Goal: Obtain resource: Download file/media

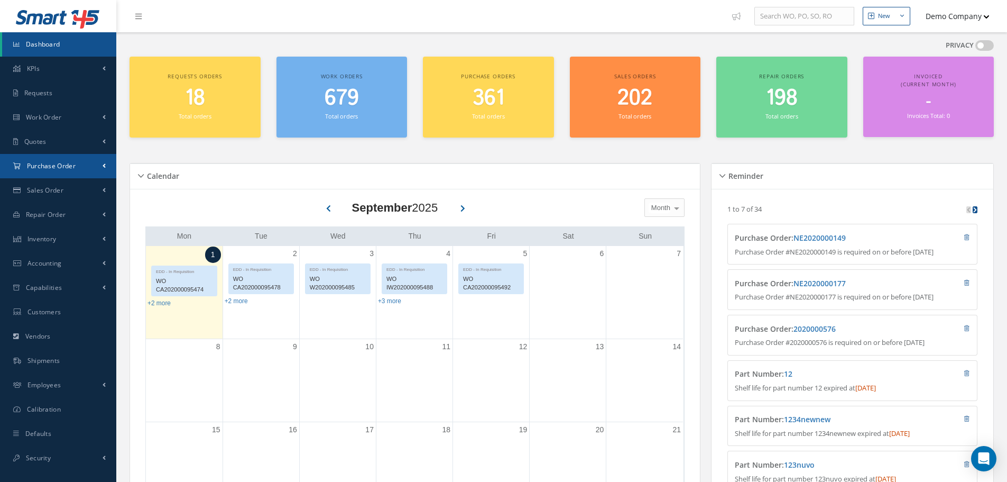
click at [82, 165] on link "Purchase Order" at bounding box center [58, 166] width 116 height 24
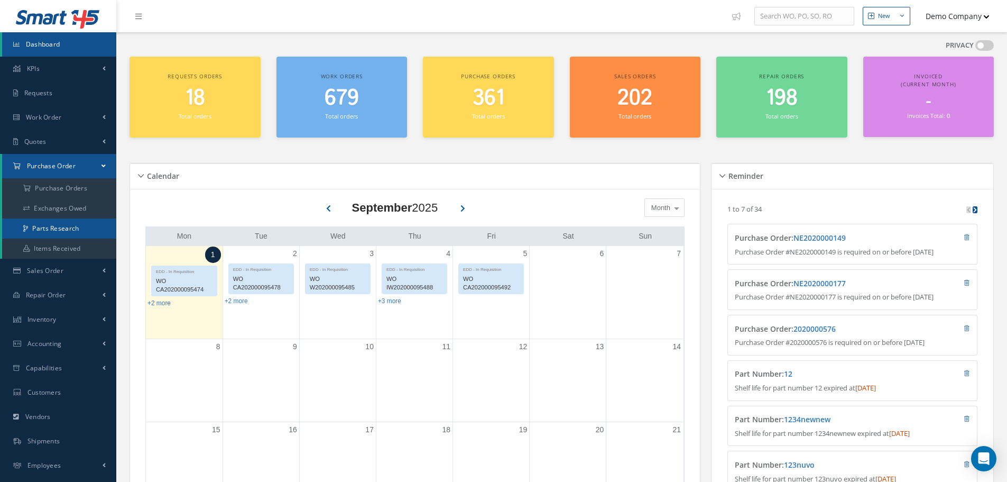
click at [69, 230] on link "Parts Research" at bounding box center [59, 228] width 114 height 20
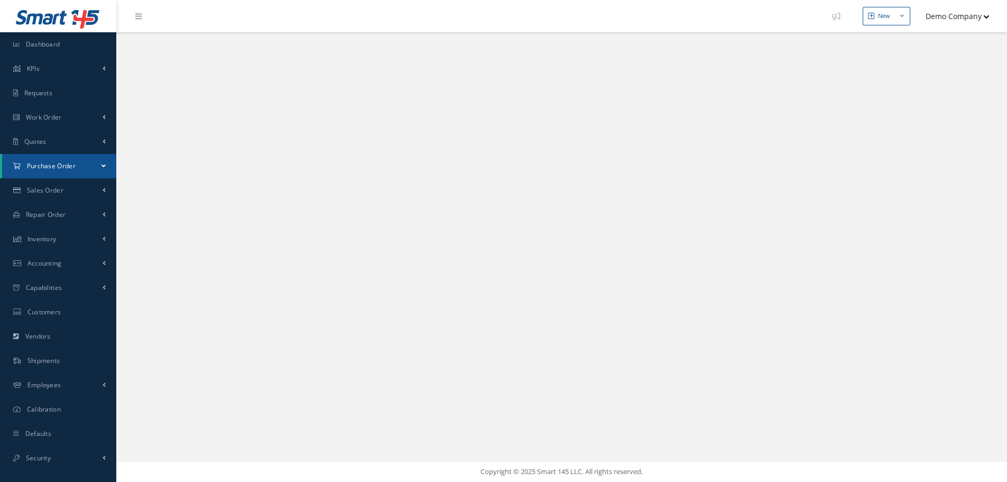
select select "25"
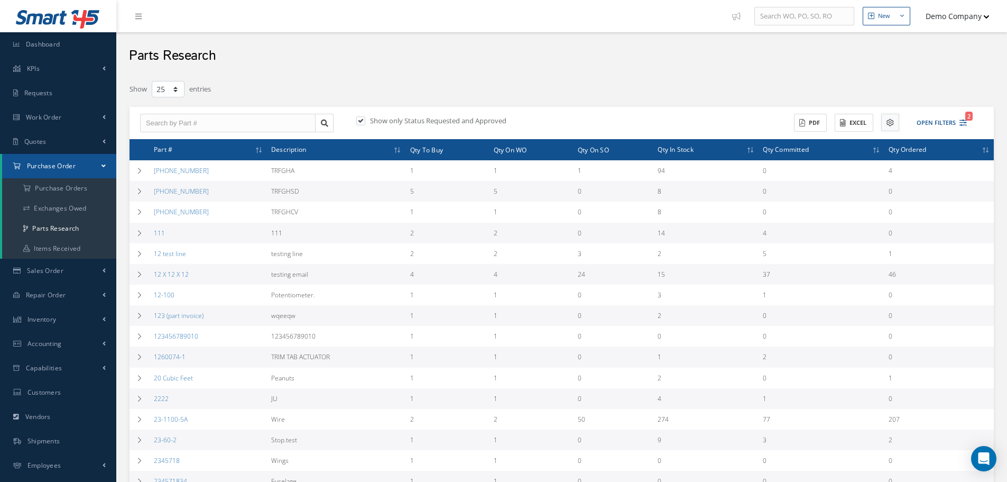
click at [890, 122] on icon at bounding box center [890, 122] width 7 height 7
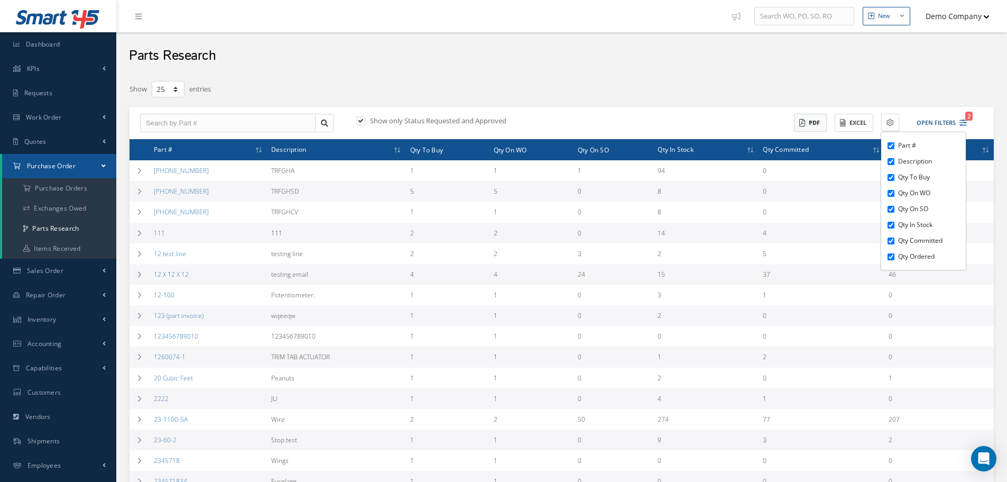
click at [812, 119] on button "PDF" at bounding box center [810, 123] width 33 height 19
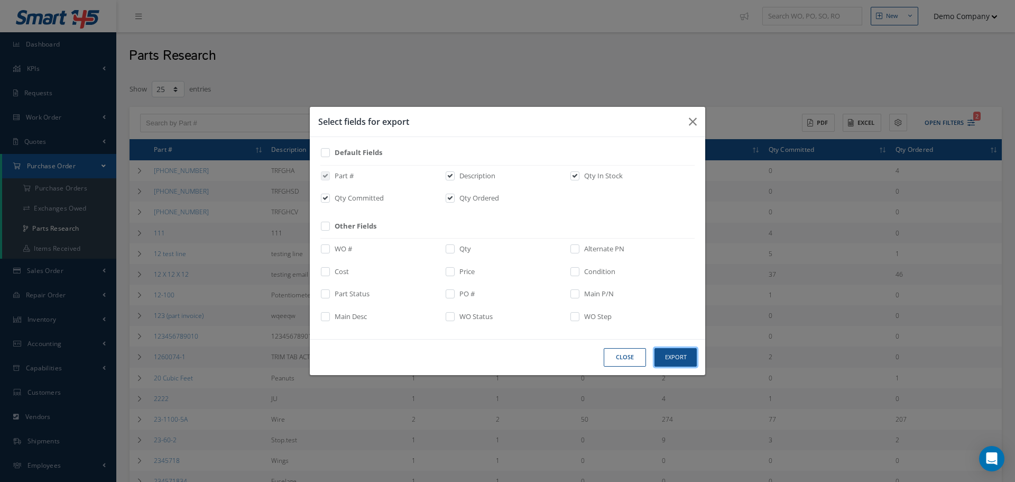
click at [665, 359] on button "Export" at bounding box center [676, 357] width 42 height 19
